Goal: Find specific page/section: Find specific page/section

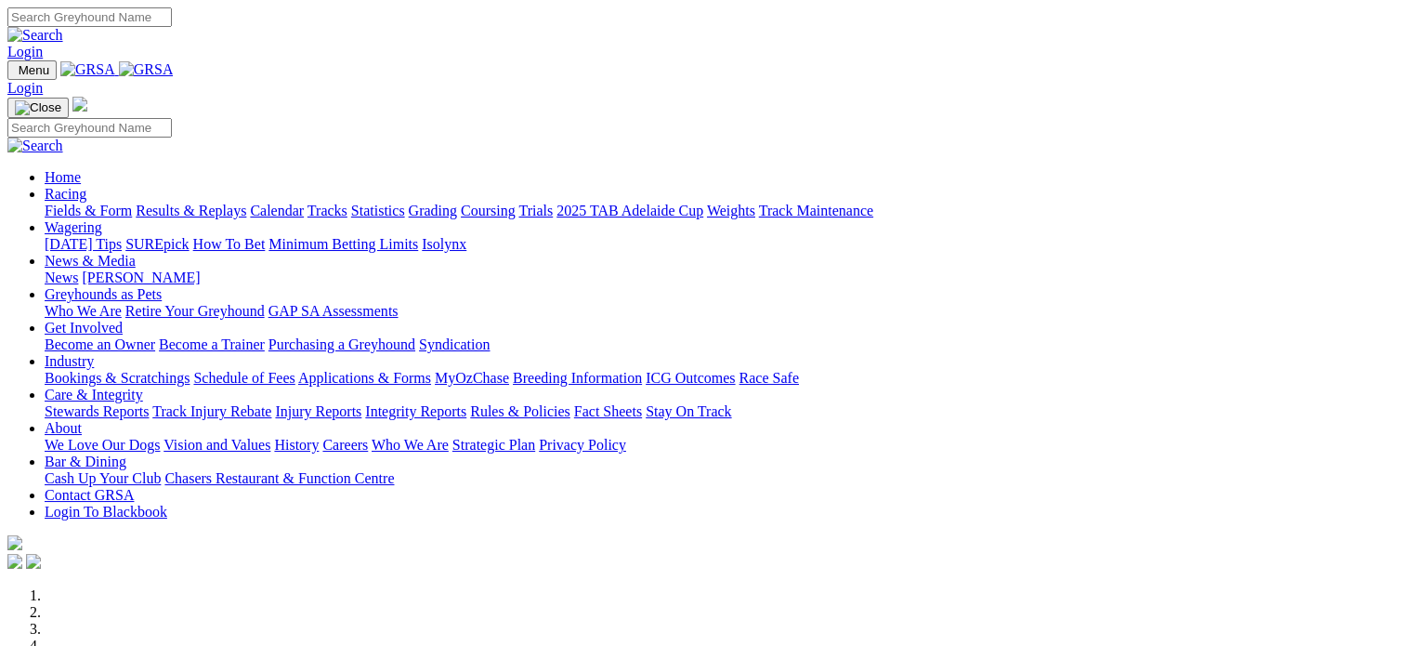
click at [143, 387] on link "Care & Integrity" at bounding box center [94, 395] width 99 height 16
click at [467, 403] on link "Integrity Reports" at bounding box center [415, 411] width 101 height 16
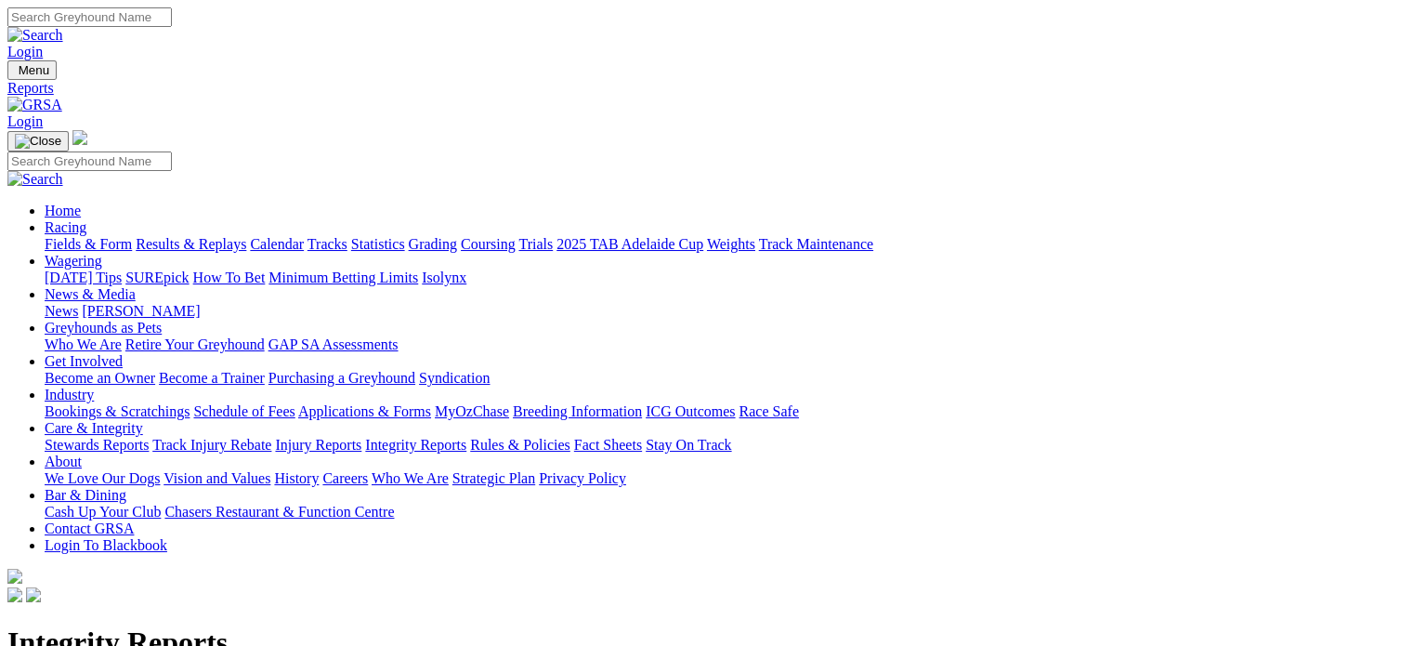
click at [149, 437] on link "Stewards Reports" at bounding box center [97, 445] width 104 height 16
click at [164, 623] on link "Integrity Reports" at bounding box center [112, 631] width 101 height 16
